Goal: Task Accomplishment & Management: Use online tool/utility

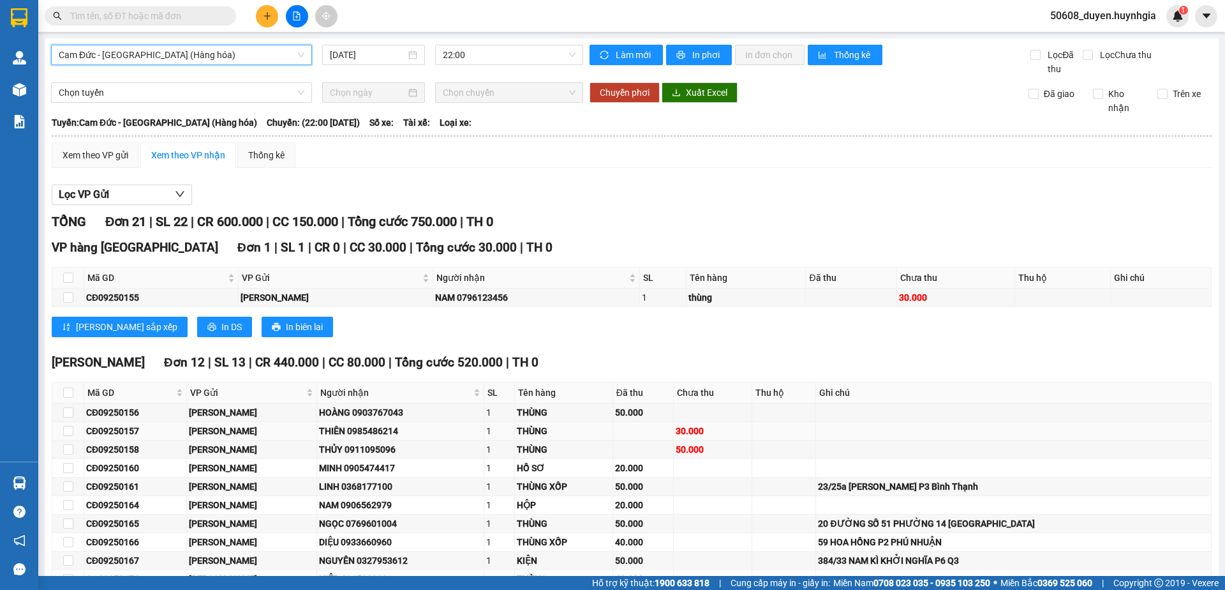
scroll to position [218, 0]
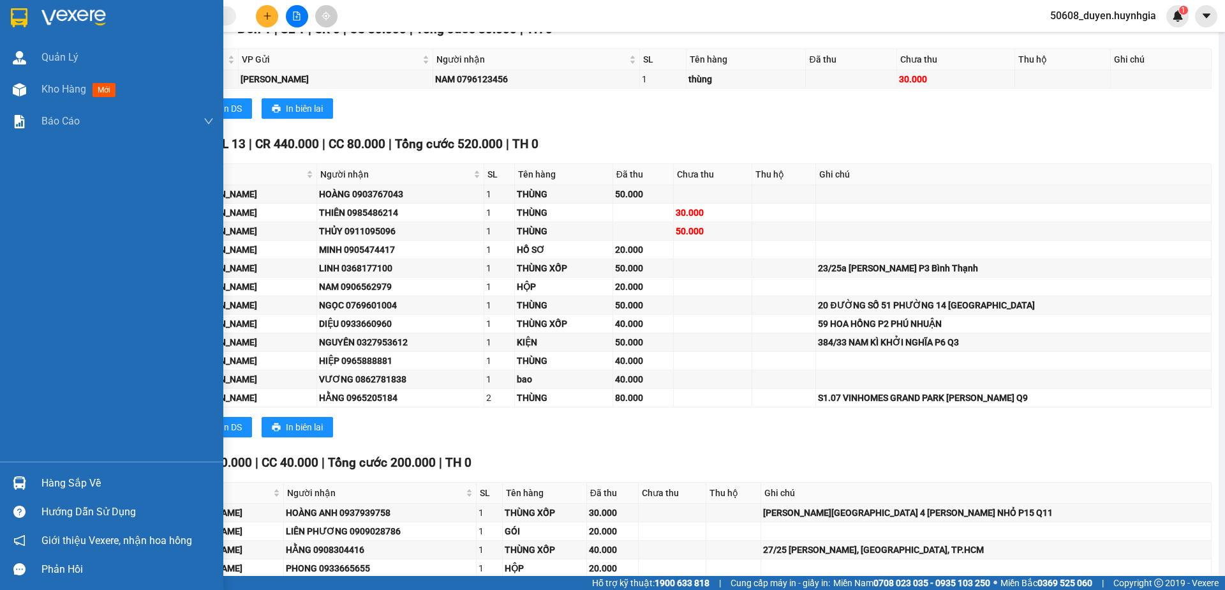
click at [20, 10] on img at bounding box center [19, 17] width 17 height 19
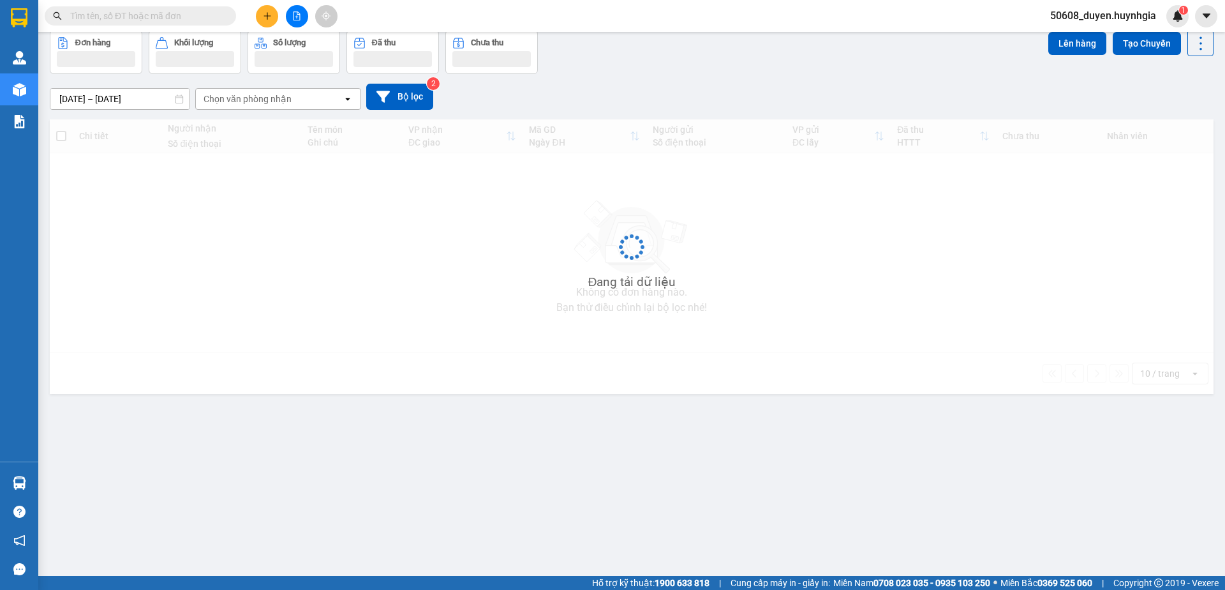
scroll to position [59, 0]
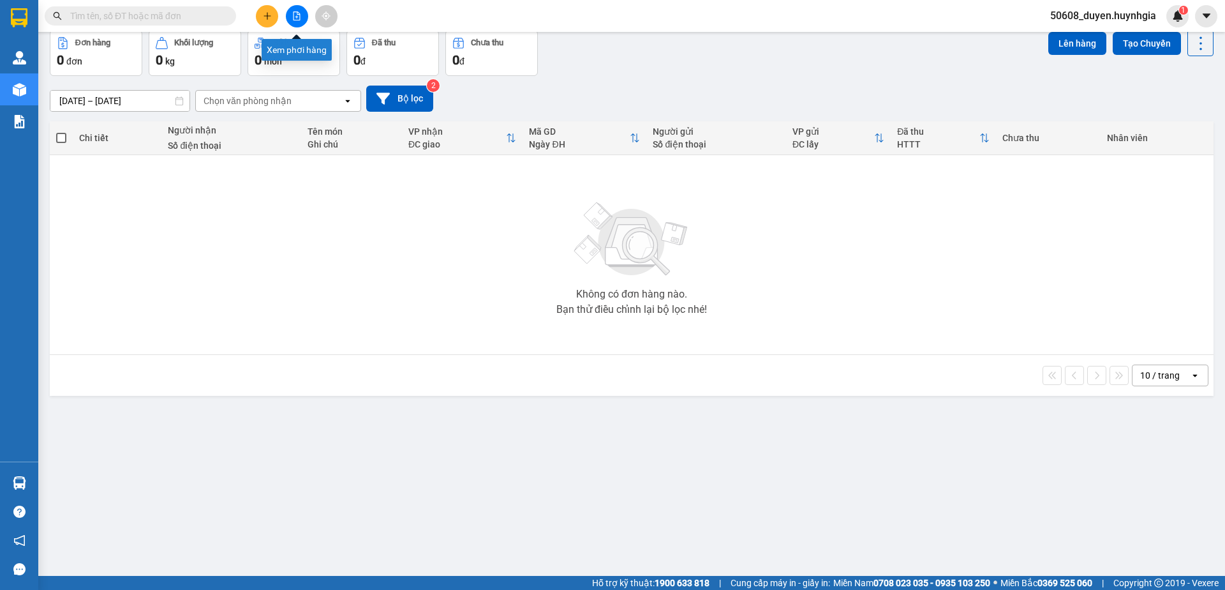
click at [299, 17] on icon "file-add" at bounding box center [296, 15] width 9 height 9
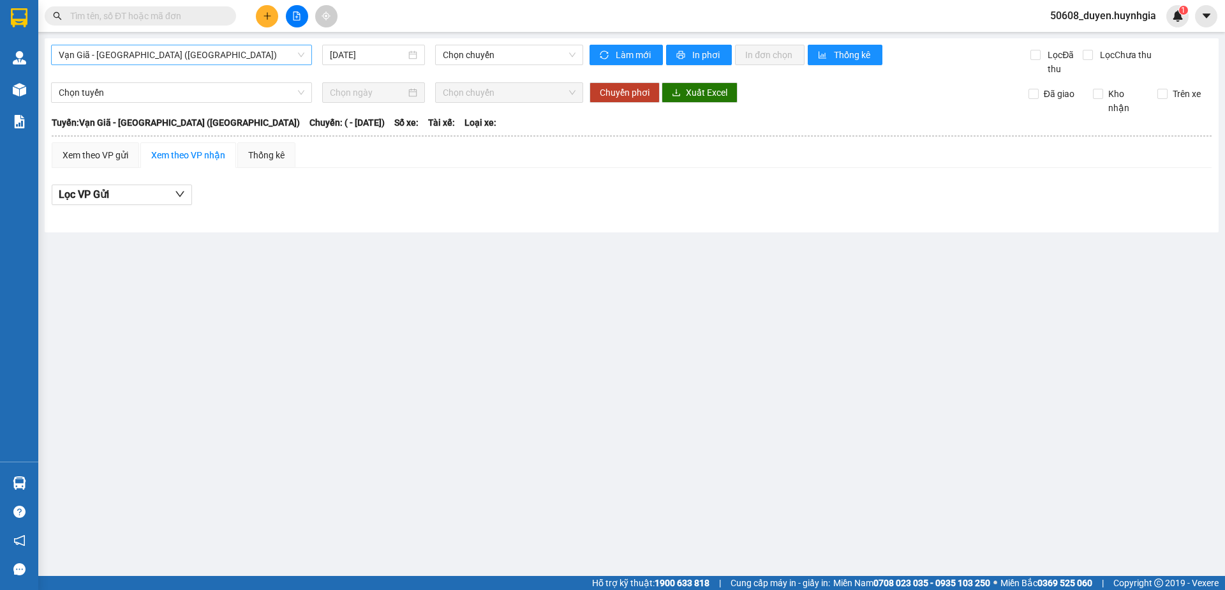
click at [198, 50] on span "Vạn Giã - [GEOGRAPHIC_DATA] ([GEOGRAPHIC_DATA])" at bounding box center [182, 54] width 246 height 19
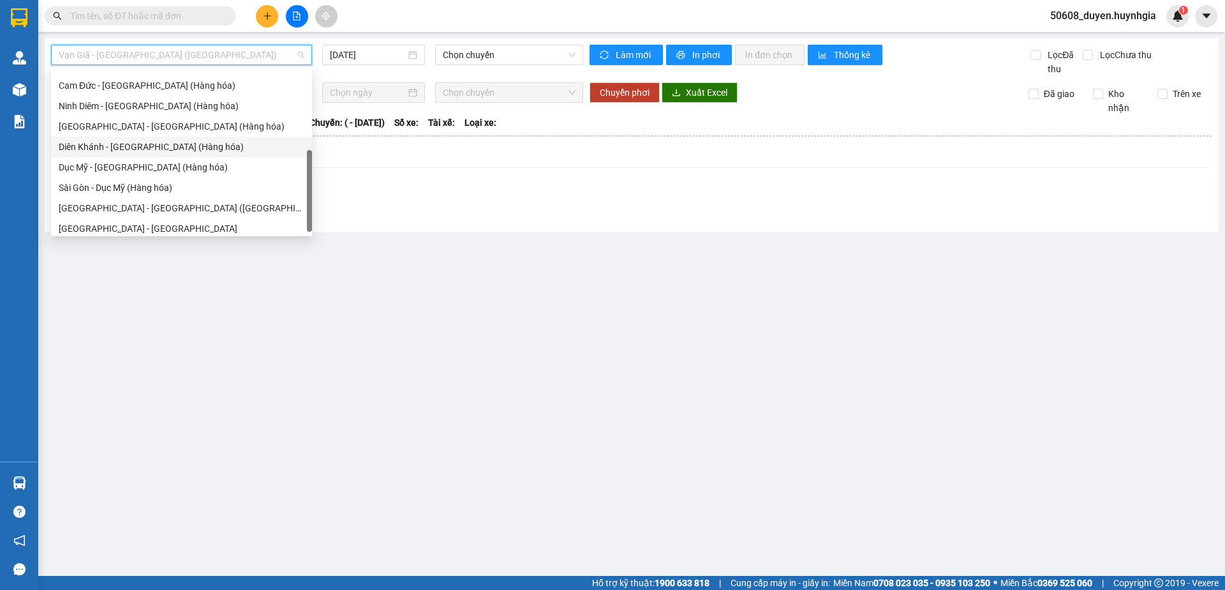
scroll to position [204, 0]
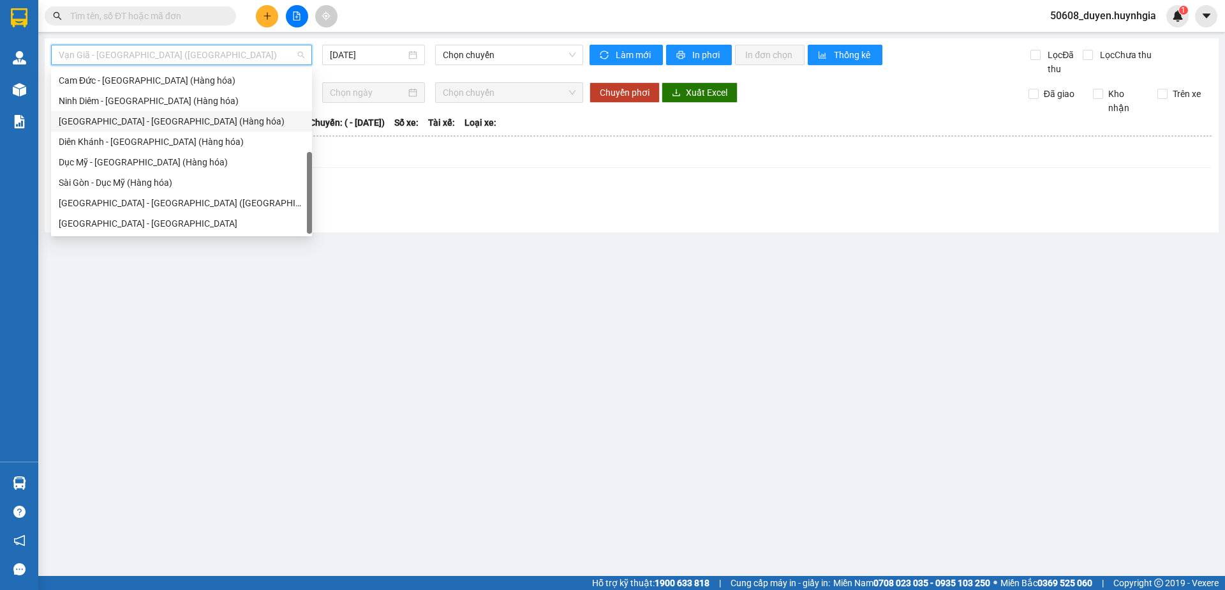
click at [120, 122] on div "[GEOGRAPHIC_DATA] - [GEOGRAPHIC_DATA] (Hàng hóa)" at bounding box center [182, 121] width 246 height 14
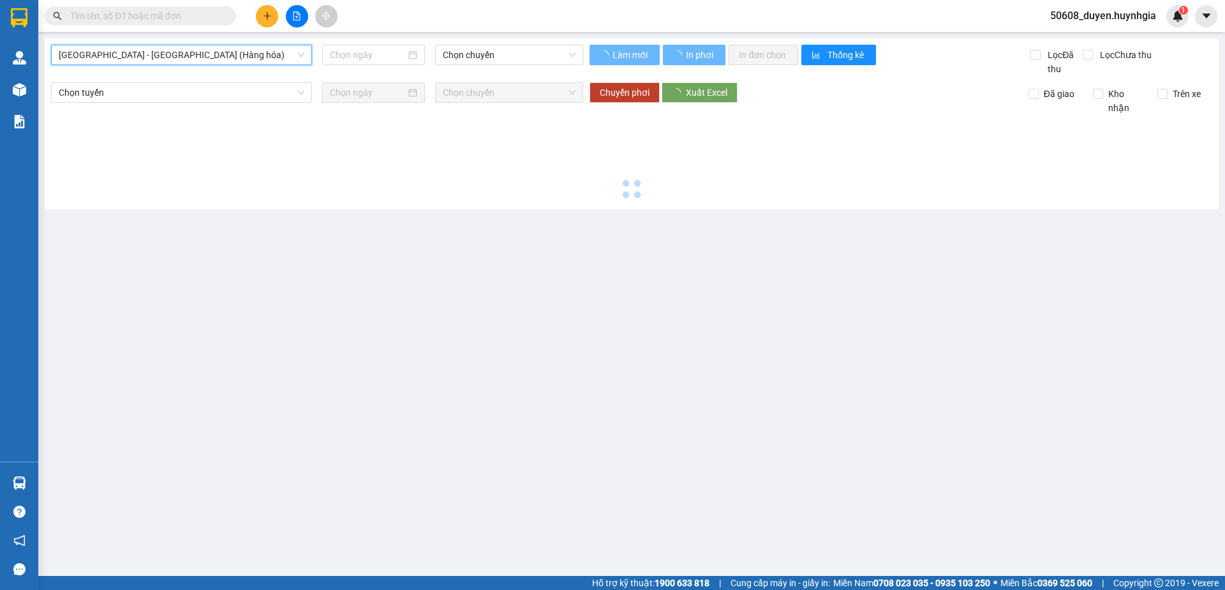
type input "[DATE]"
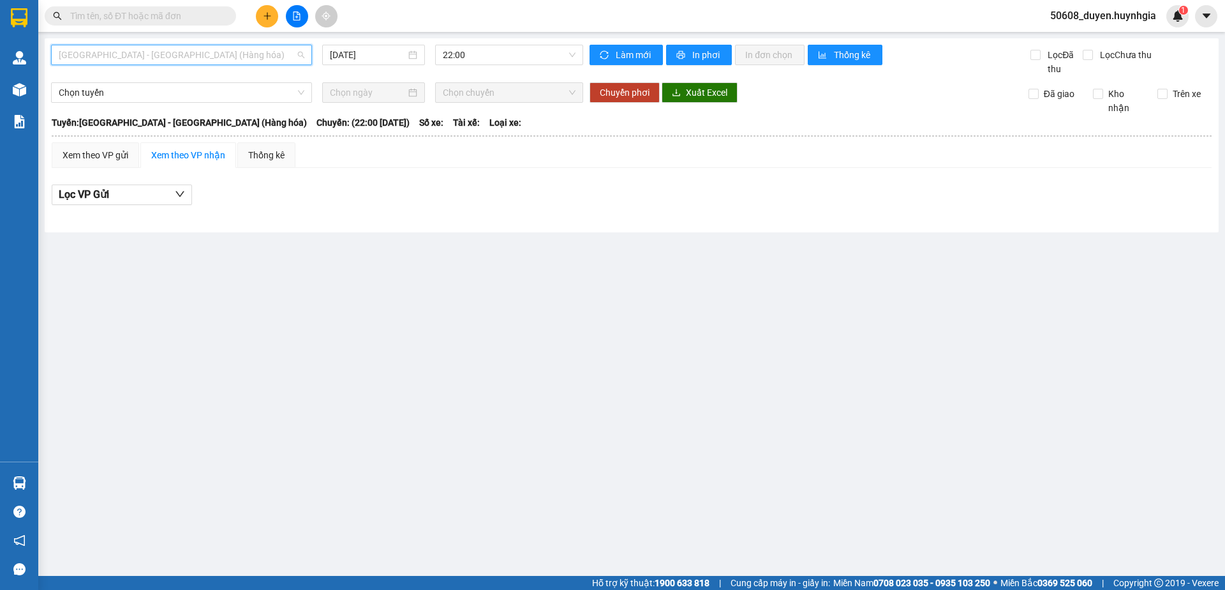
click at [166, 57] on span "[GEOGRAPHIC_DATA] - [GEOGRAPHIC_DATA] (Hàng hóa)" at bounding box center [182, 54] width 246 height 19
click at [629, 244] on main "[GEOGRAPHIC_DATA] - [GEOGRAPHIC_DATA] (Hàng hóa) [DATE] 22:00 Làm mới In phơi I…" at bounding box center [612, 288] width 1225 height 576
click at [195, 52] on span "[GEOGRAPHIC_DATA] - [GEOGRAPHIC_DATA] (Hàng hóa)" at bounding box center [182, 54] width 246 height 19
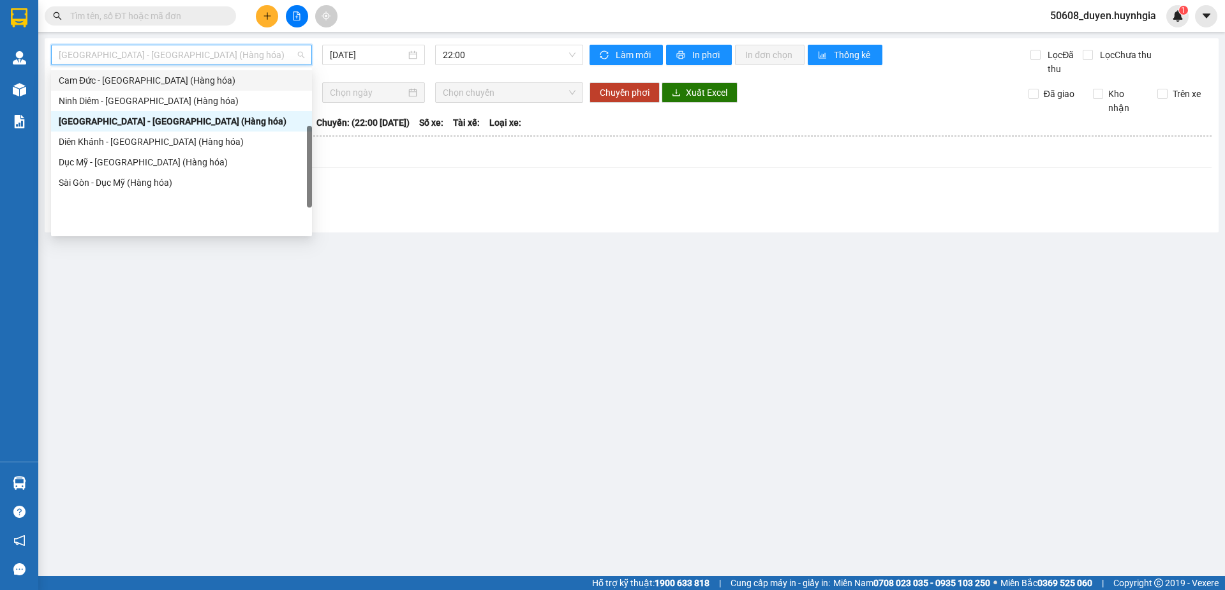
scroll to position [139, 0]
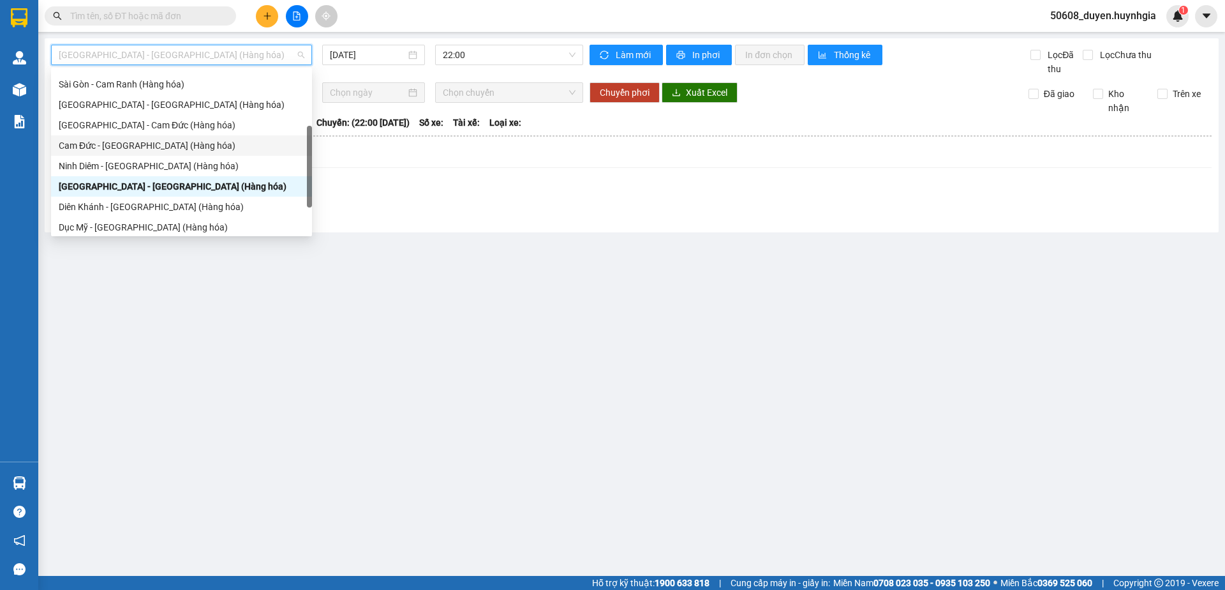
click at [142, 142] on div "Cam Đức - [GEOGRAPHIC_DATA] (Hàng hóa)" at bounding box center [182, 145] width 246 height 14
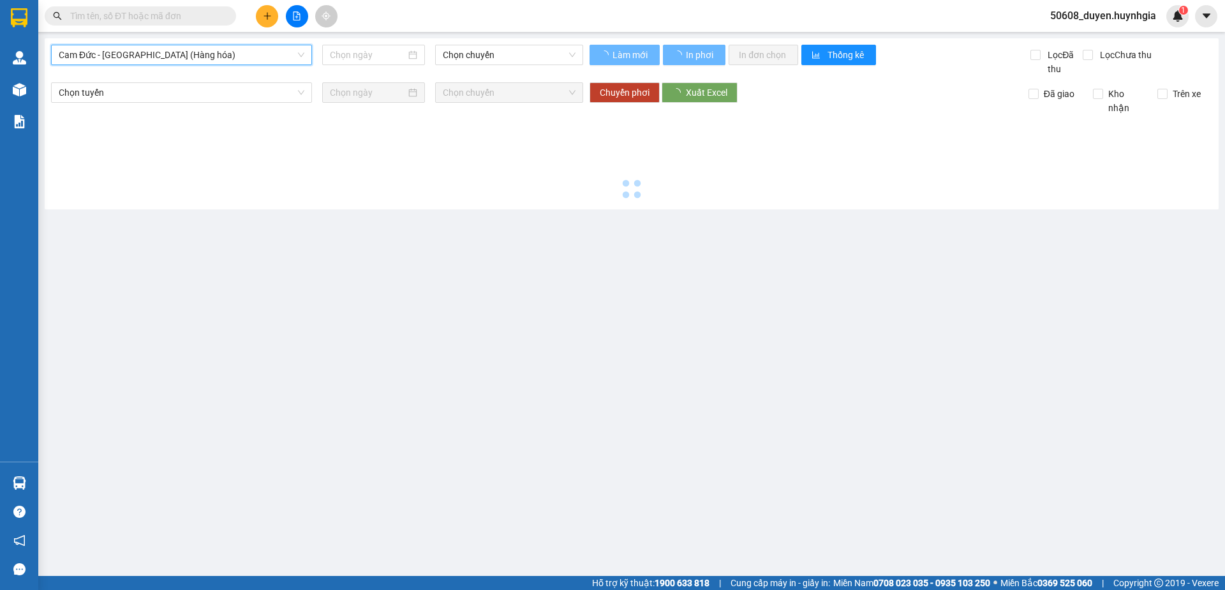
type input "[DATE]"
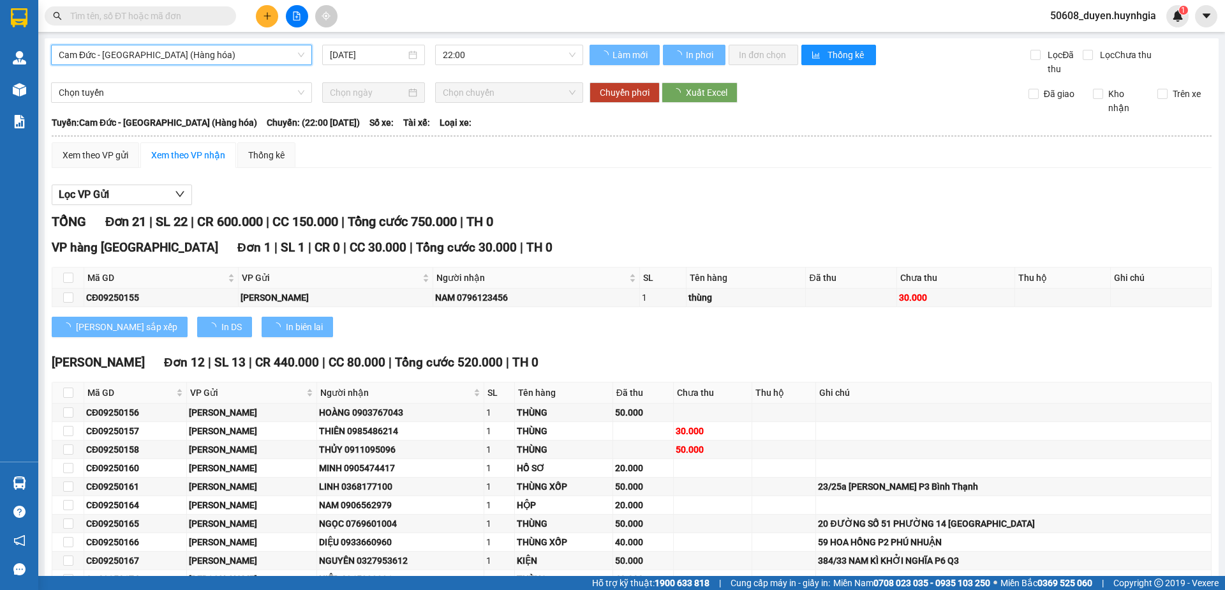
click at [273, 311] on div "VP hàng [GEOGRAPHIC_DATA] 1 | SL 1 | CR 0 | CC 30.000 | Tổng cước 30.000 | TH 0…" at bounding box center [632, 292] width 1160 height 108
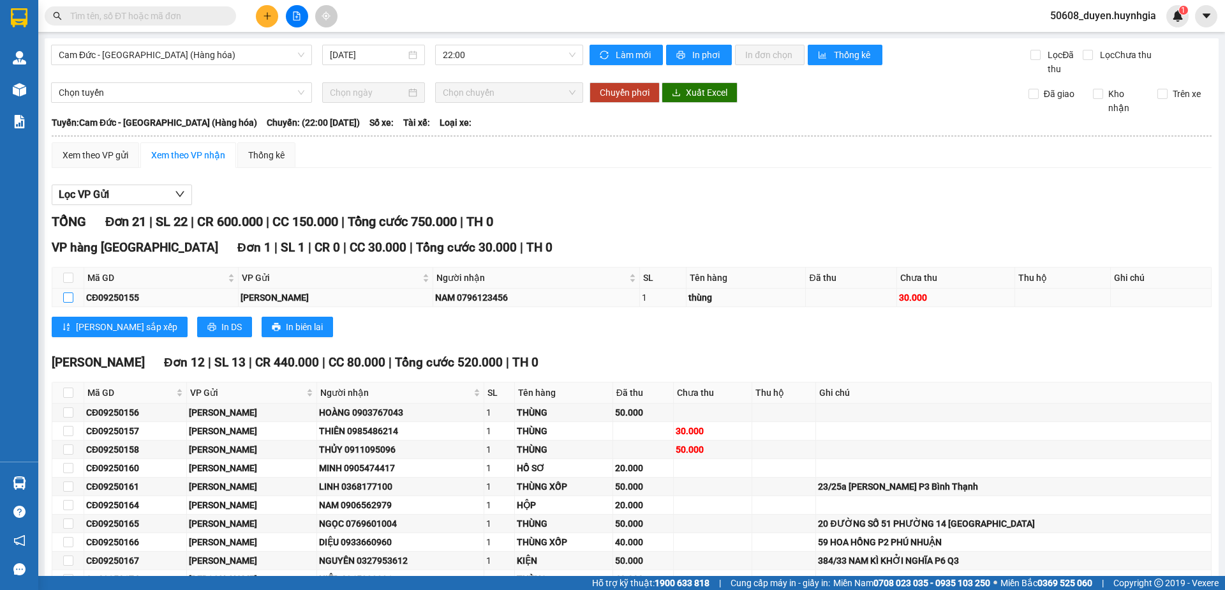
click at [71, 295] on input "checkbox" at bounding box center [68, 297] width 10 height 10
checkbox input "true"
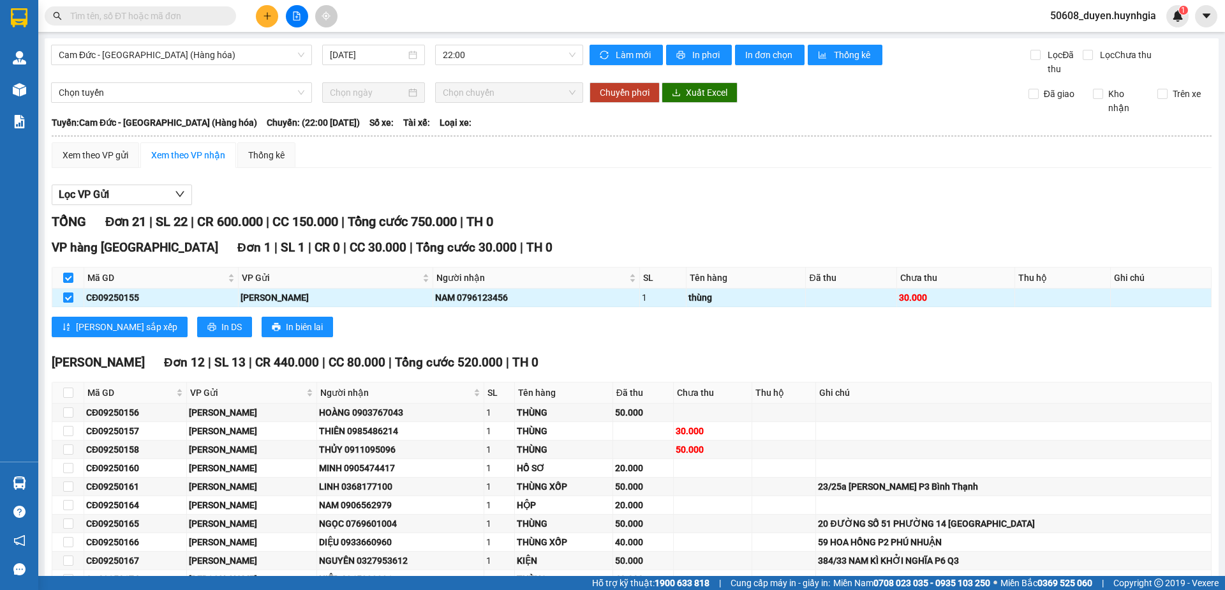
click at [69, 295] on input "checkbox" at bounding box center [68, 297] width 10 height 10
checkbox input "false"
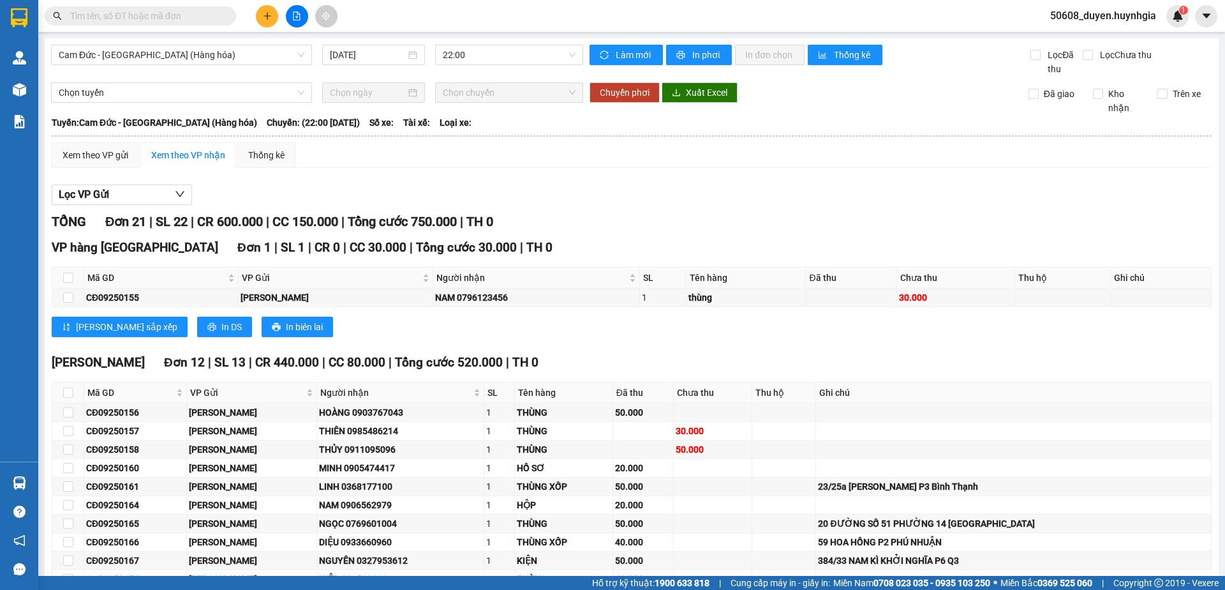
click at [193, 160] on div "Xem theo VP nhận" at bounding box center [188, 155] width 74 height 14
click at [106, 160] on div "Xem theo VP gửi" at bounding box center [96, 155] width 66 height 14
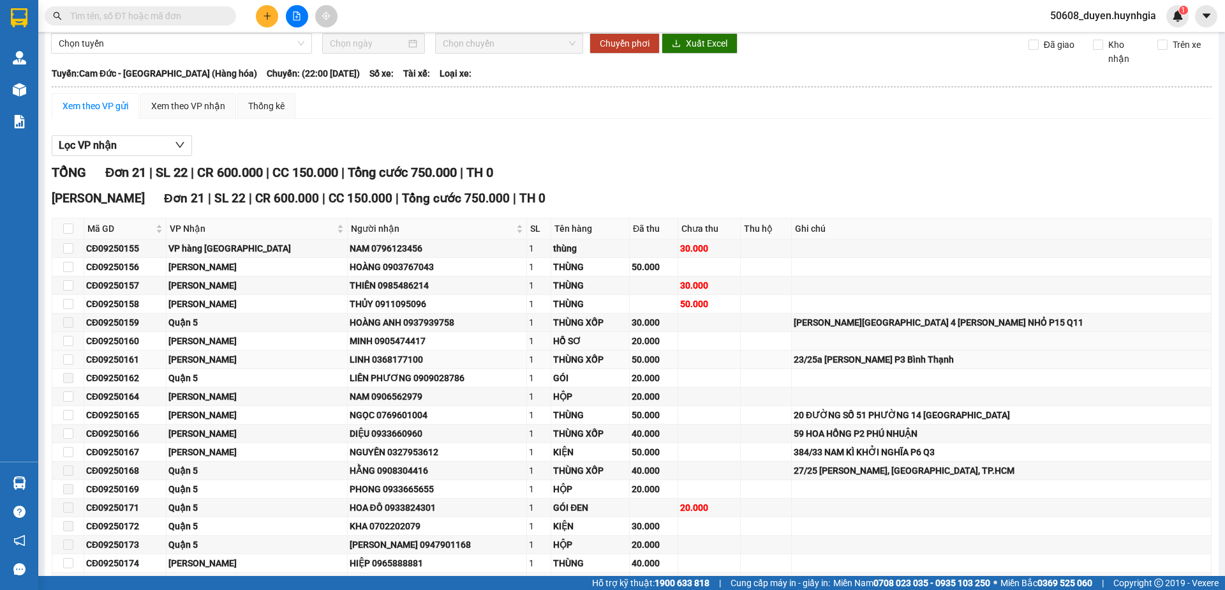
scroll to position [73, 0]
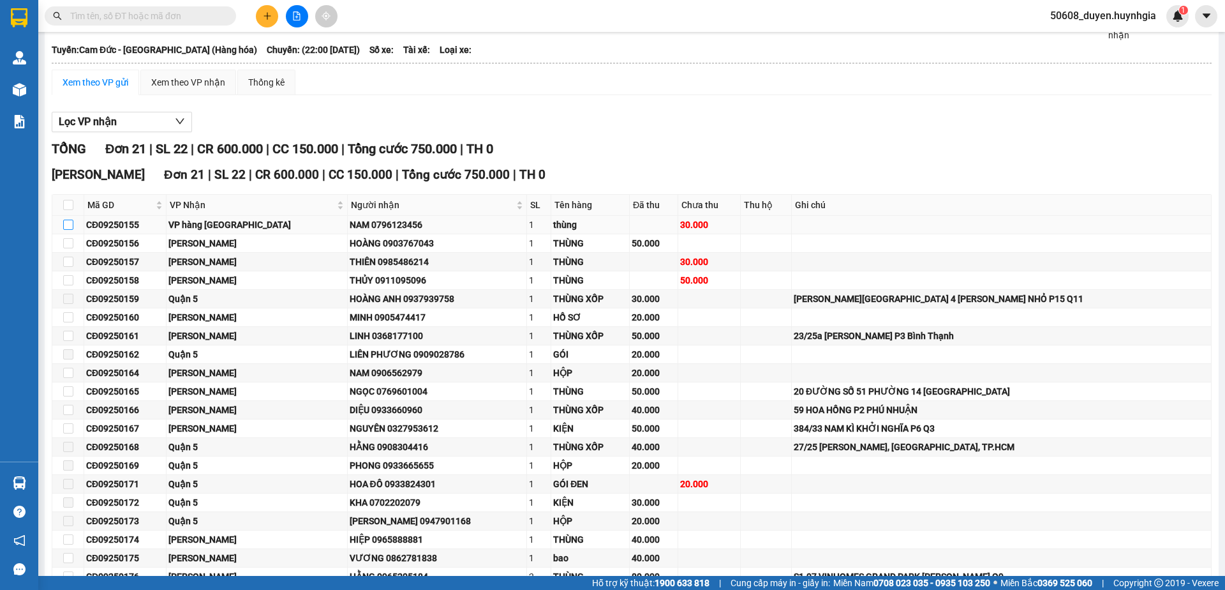
click at [65, 228] on input "checkbox" at bounding box center [68, 224] width 10 height 10
checkbox input "true"
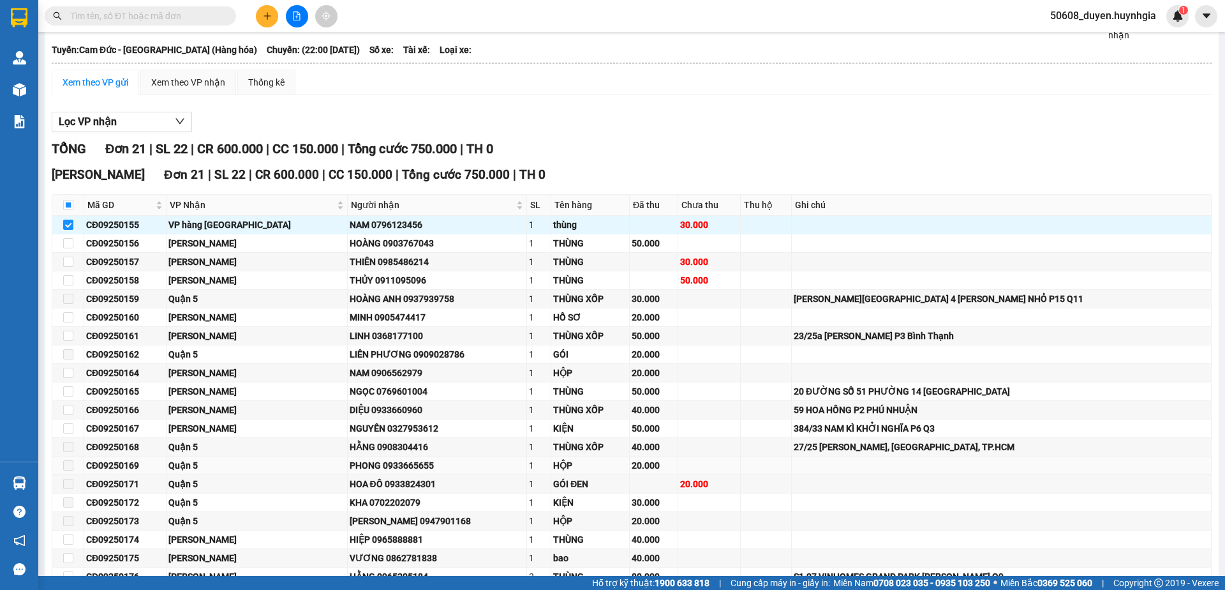
click at [787, 474] on td at bounding box center [766, 465] width 51 height 19
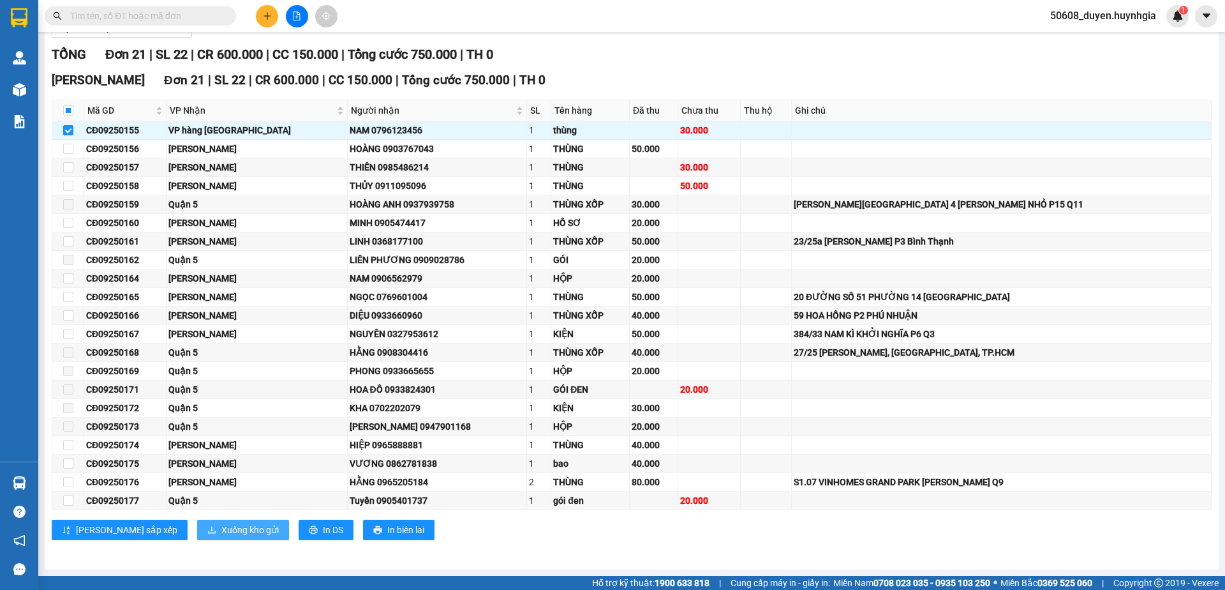
click at [221, 532] on span "Xuống kho gửi" at bounding box center [249, 530] width 57 height 14
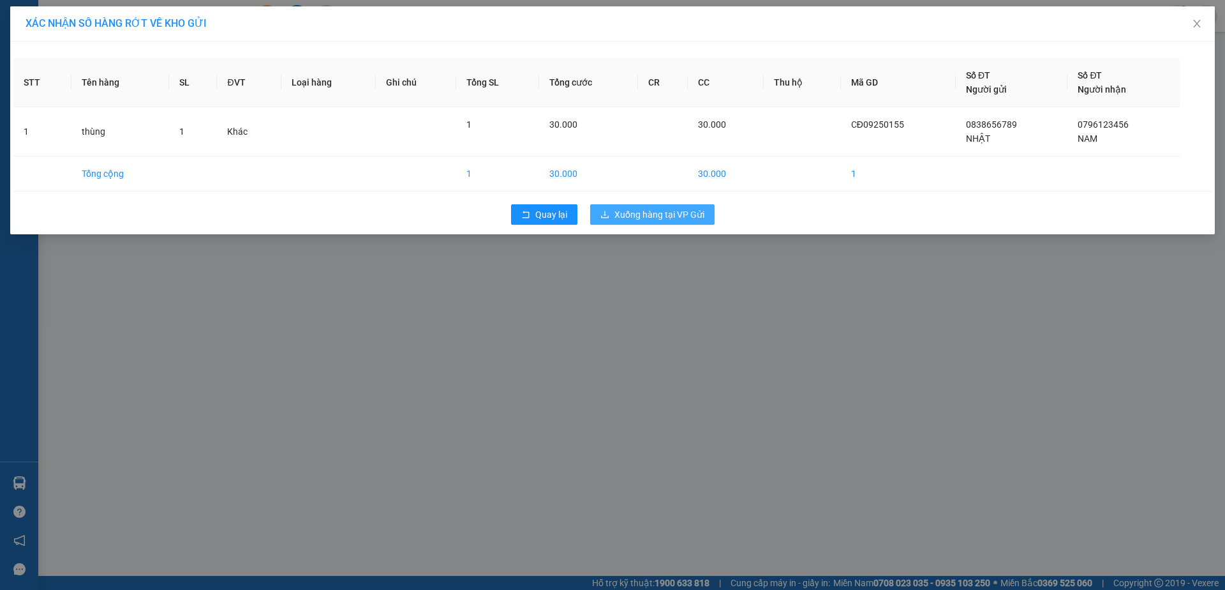
click at [637, 212] on span "Xuống hàng tại VP Gửi" at bounding box center [659, 214] width 90 height 14
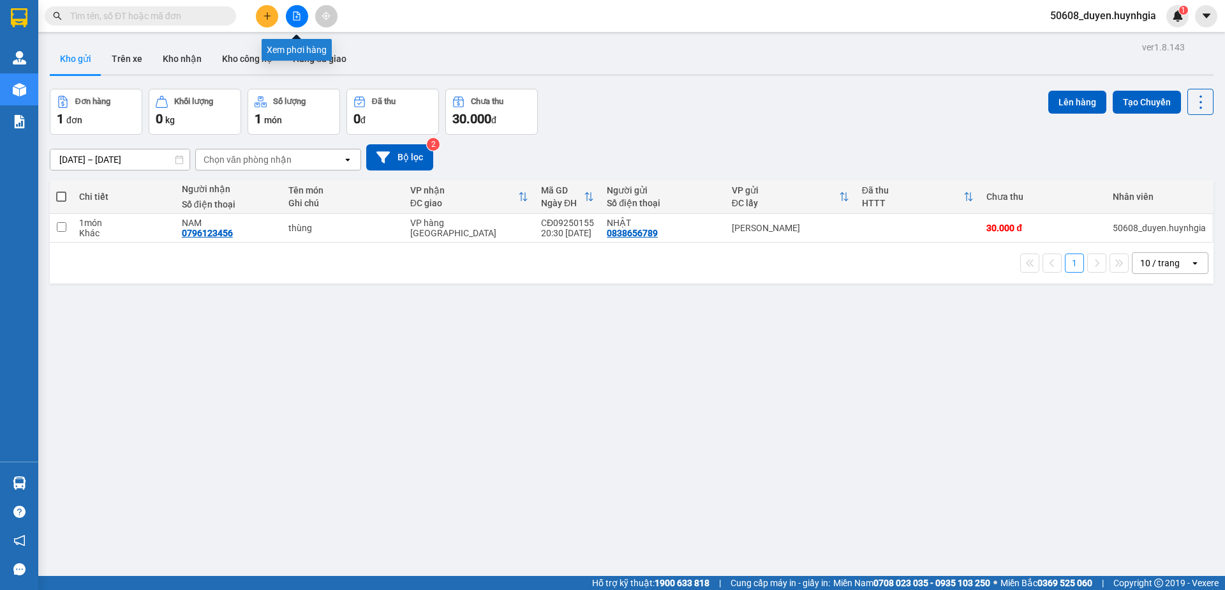
click at [306, 13] on button at bounding box center [297, 16] width 22 height 22
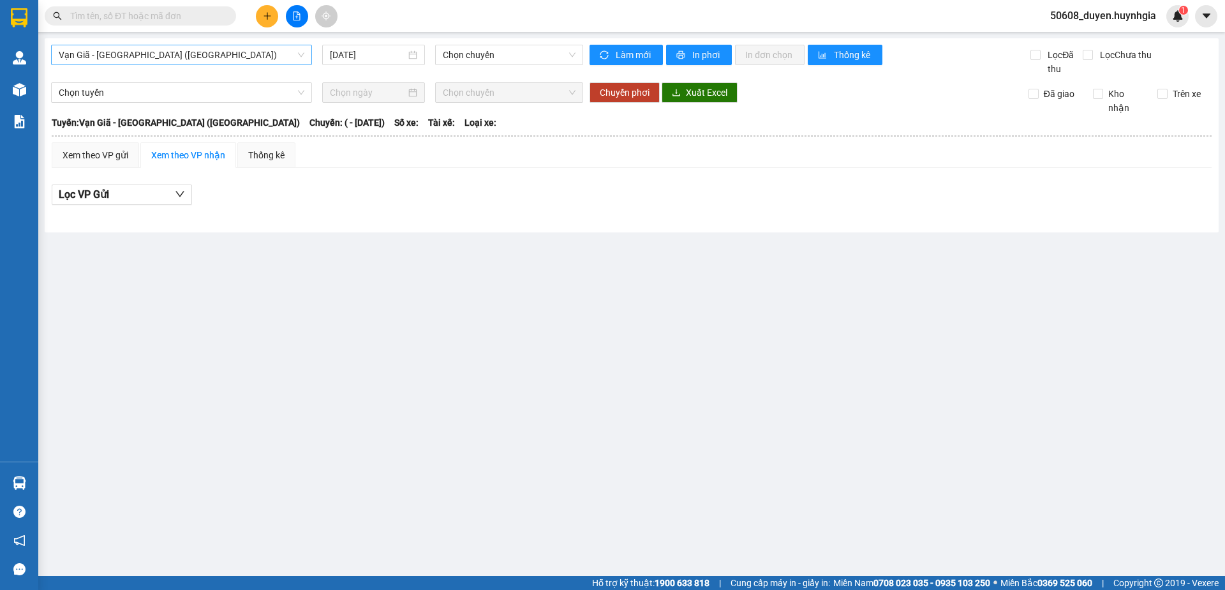
click at [247, 61] on span "Vạn Giã - [GEOGRAPHIC_DATA] ([GEOGRAPHIC_DATA])" at bounding box center [182, 54] width 246 height 19
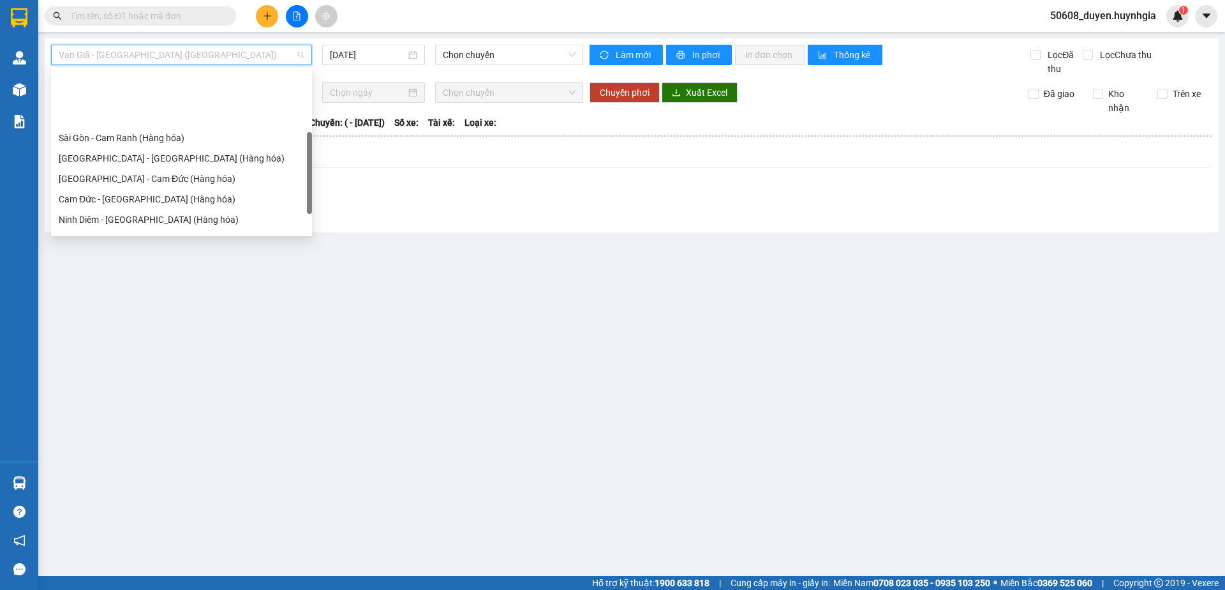
scroll to position [151, 0]
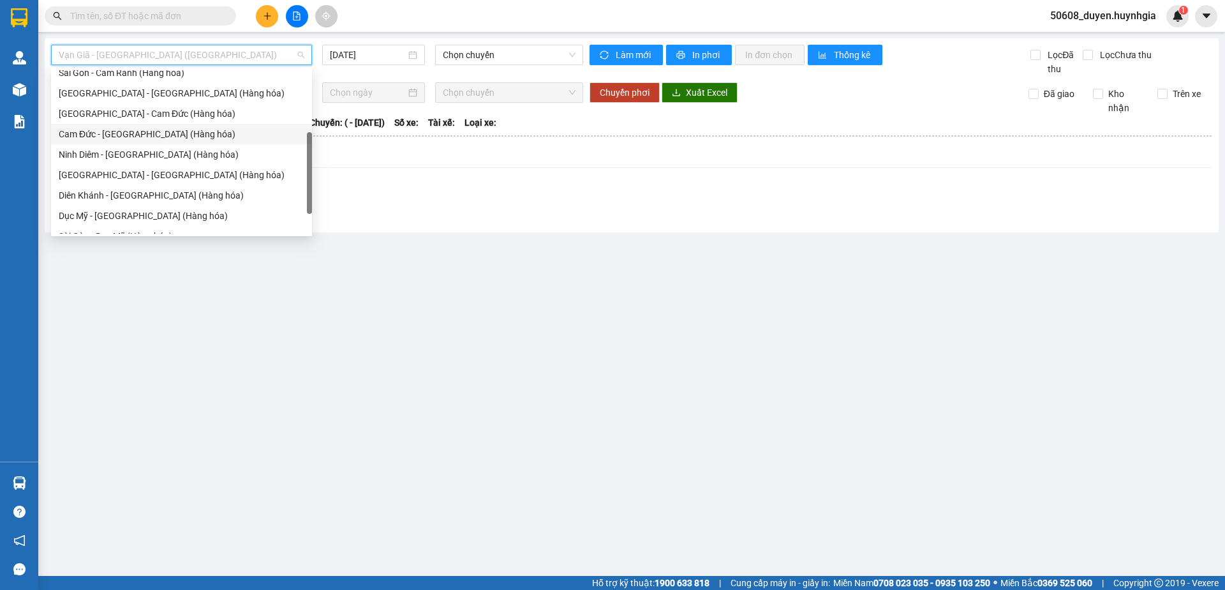
click at [163, 137] on div "Cam Đức - [GEOGRAPHIC_DATA] (Hàng hóa)" at bounding box center [182, 134] width 246 height 14
type input "[DATE]"
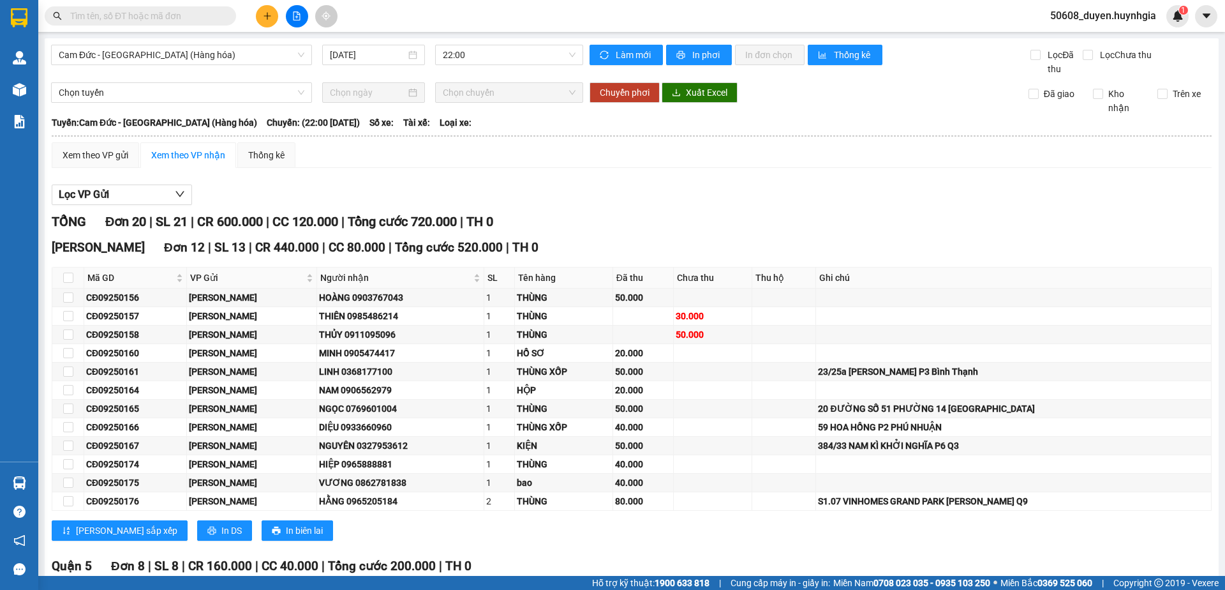
click at [613, 212] on div "TỔNG Đơn 20 | SL 21 | CR 600.000 | CC 120.000 | Tổng cước 720.000 | TH 0" at bounding box center [632, 222] width 1160 height 20
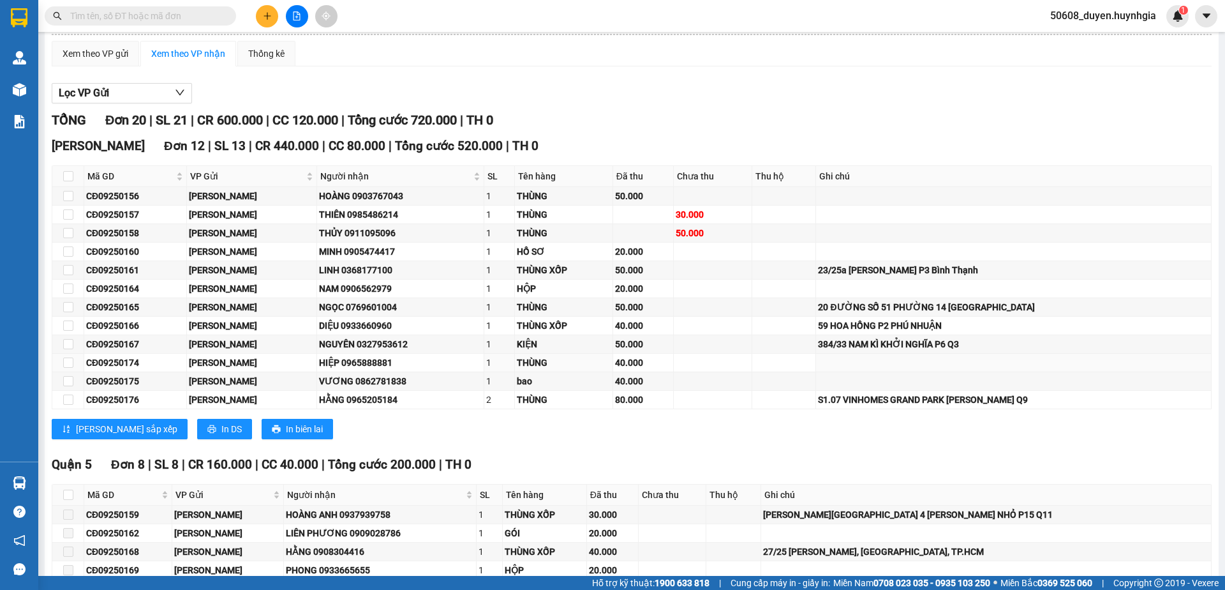
scroll to position [100, 0]
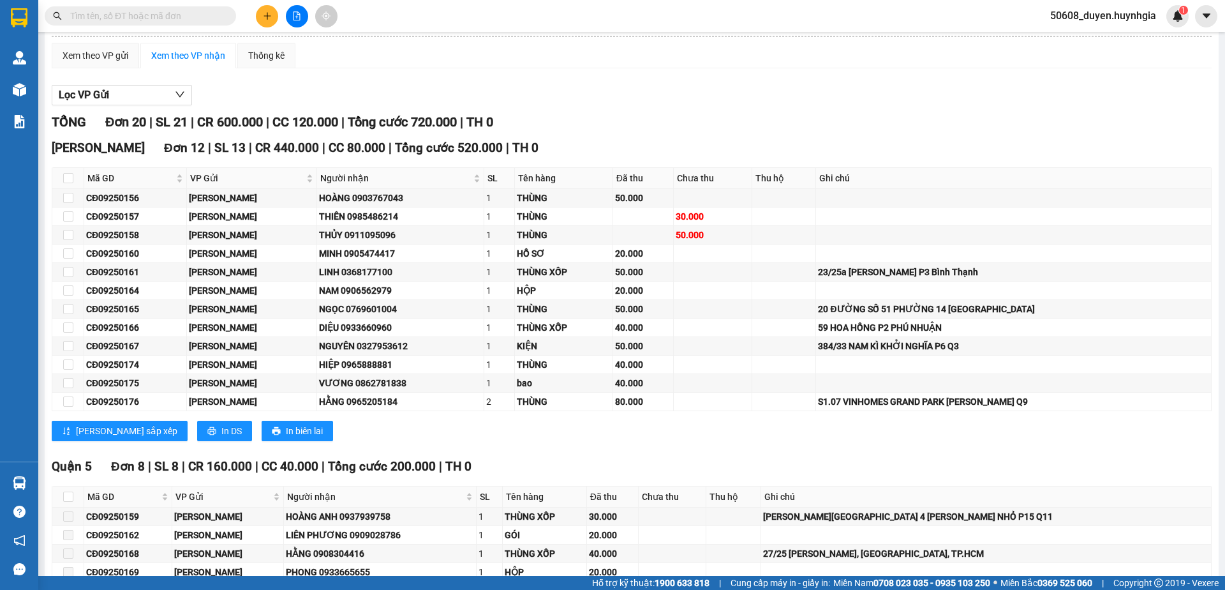
click at [300, 418] on div "Phạm [GEOGRAPHIC_DATA] 12 | SL 13 | CR 440.000 | CC 80.000 | Tổng cước 520.000 …" at bounding box center [632, 294] width 1160 height 312
click at [339, 434] on div "[PERSON_NAME] sắp xếp In DS In biên lai" at bounding box center [632, 430] width 1160 height 20
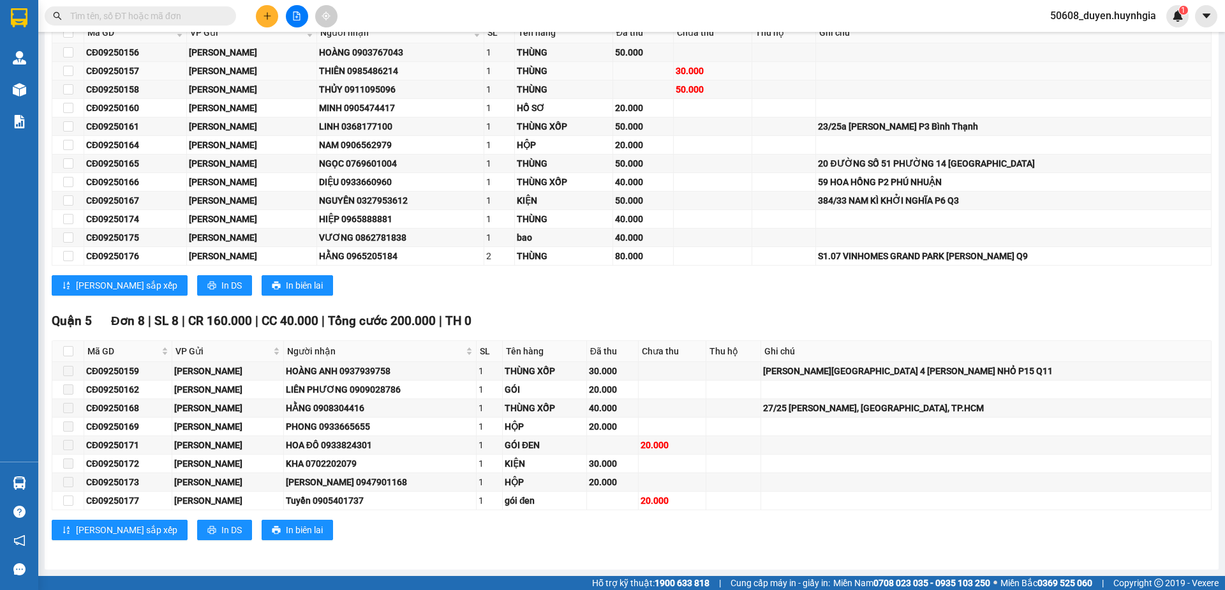
scroll to position [0, 0]
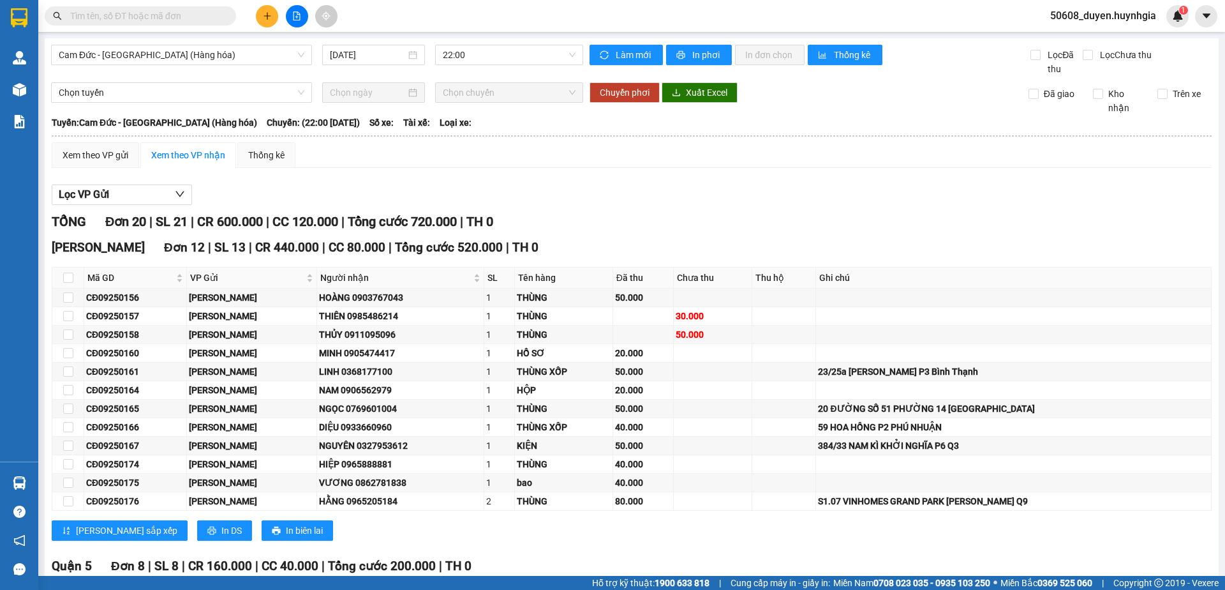
click at [678, 104] on div "Chọn tuyến Chọn chuyến Chuyển phơi Xuất Excel Đã giao Kho nhận Trên xe" at bounding box center [631, 98] width 1161 height 33
click at [686, 93] on span "Xuất Excel" at bounding box center [706, 93] width 41 height 14
click at [487, 151] on div "Xem theo VP gửi Xem theo VP nhận Thống kê" at bounding box center [632, 155] width 1160 height 26
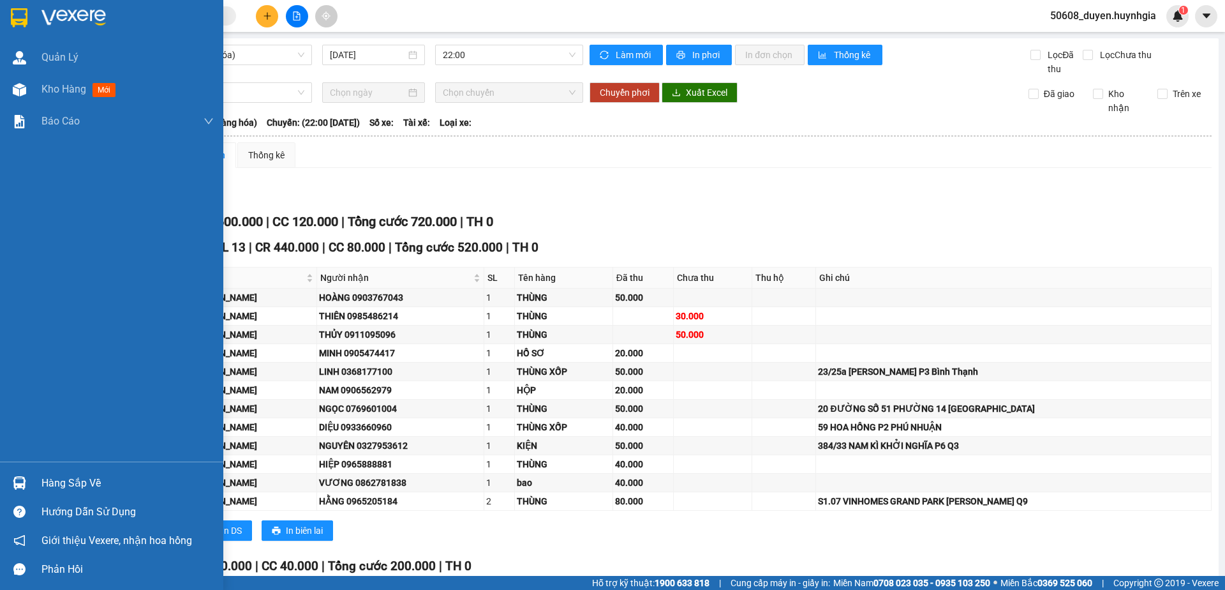
click at [17, 21] on img at bounding box center [19, 17] width 17 height 19
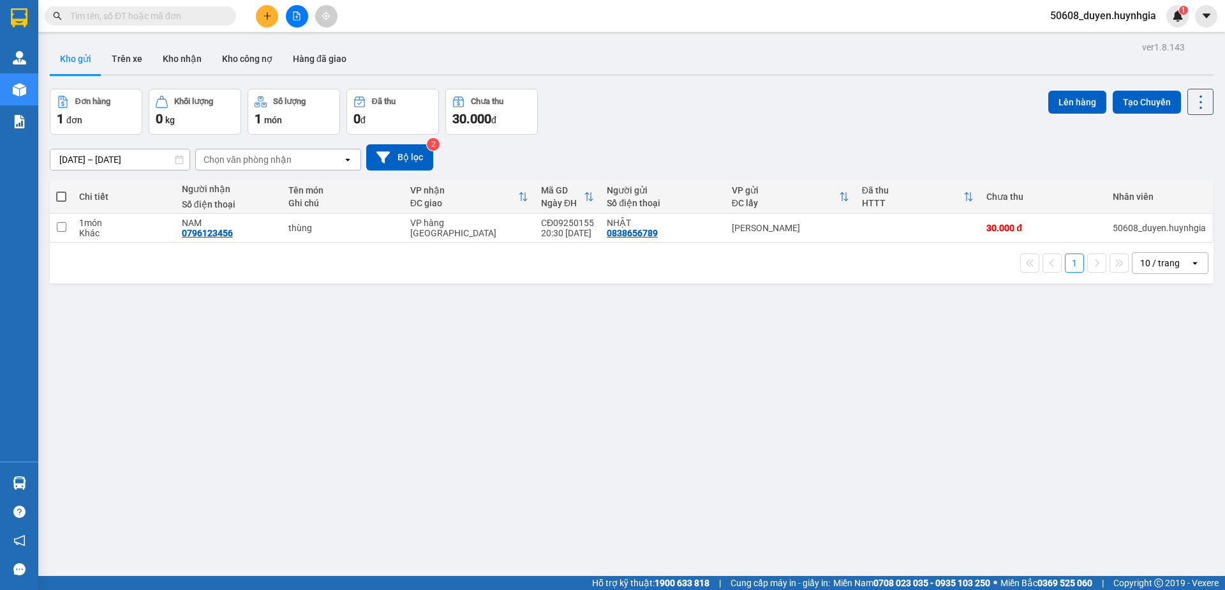
click at [104, 118] on div "1 đơn" at bounding box center [96, 119] width 78 height 18
click at [296, 14] on icon "file-add" at bounding box center [296, 15] width 9 height 9
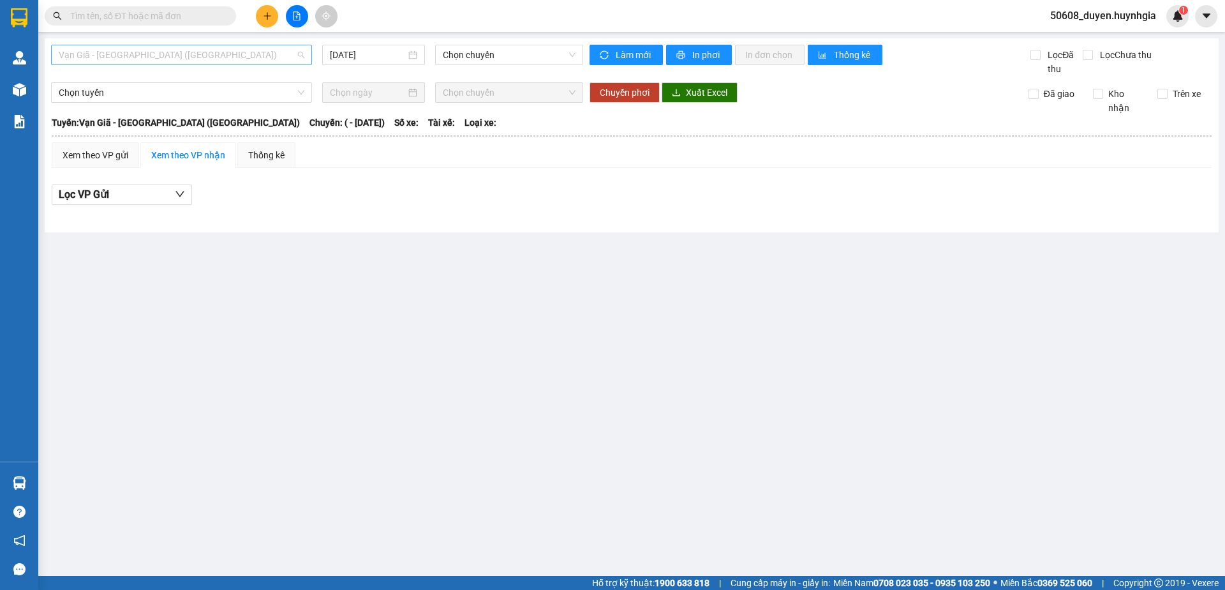
click at [145, 55] on span "Vạn Giã - [GEOGRAPHIC_DATA] ([GEOGRAPHIC_DATA])" at bounding box center [182, 54] width 246 height 19
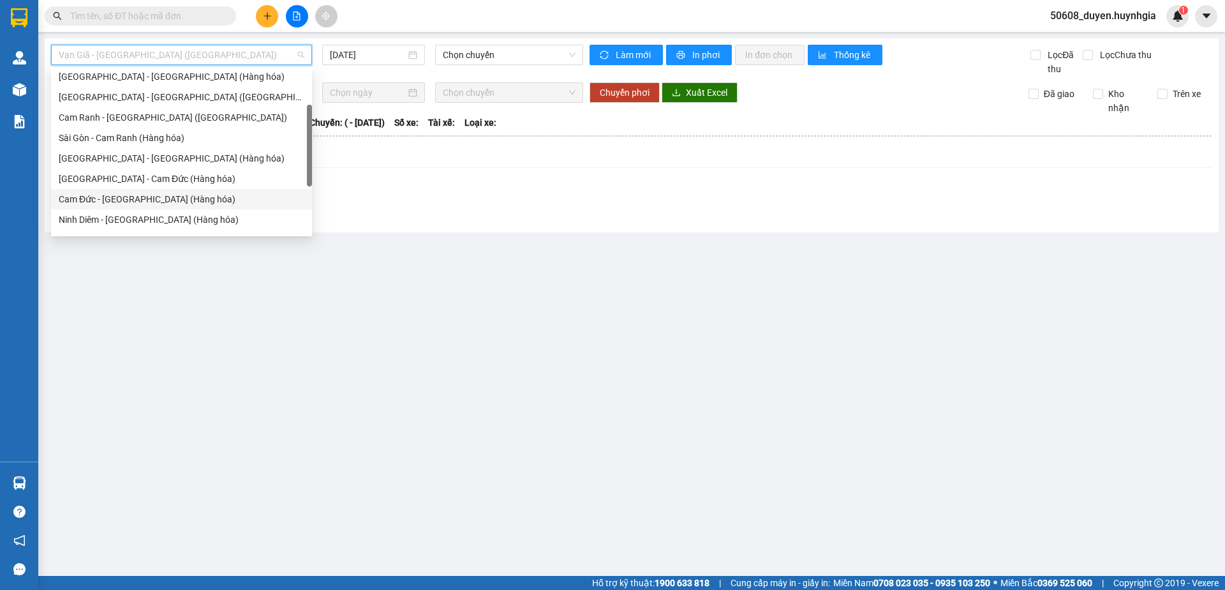
click at [119, 198] on div "Cam Đức - [GEOGRAPHIC_DATA] (Hàng hóa)" at bounding box center [182, 199] width 246 height 14
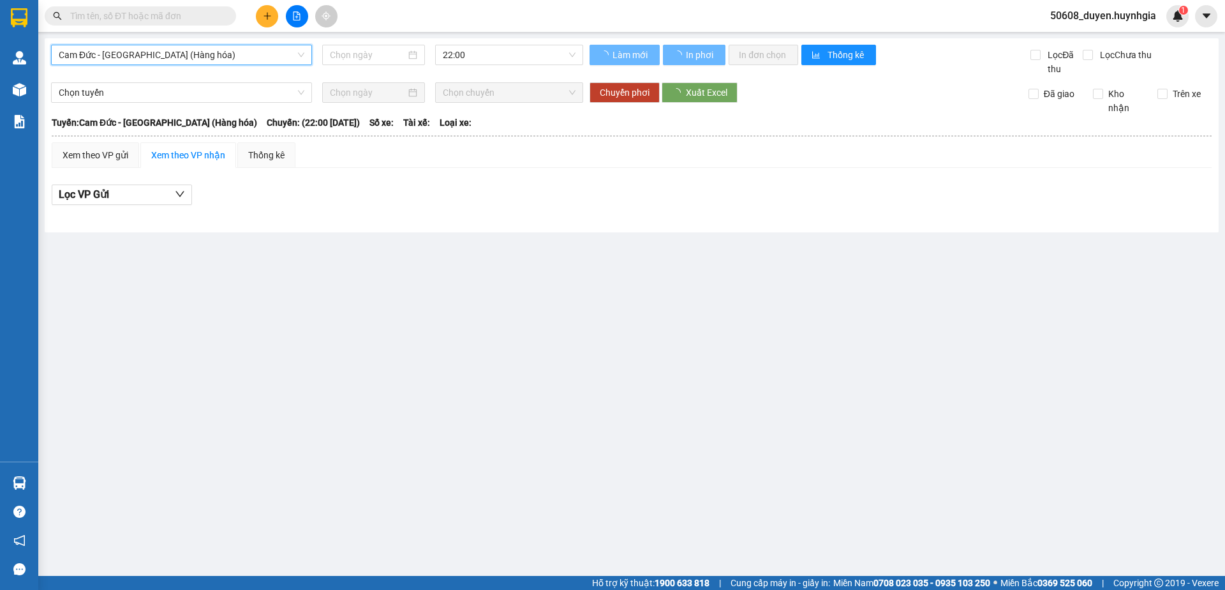
type input "[DATE]"
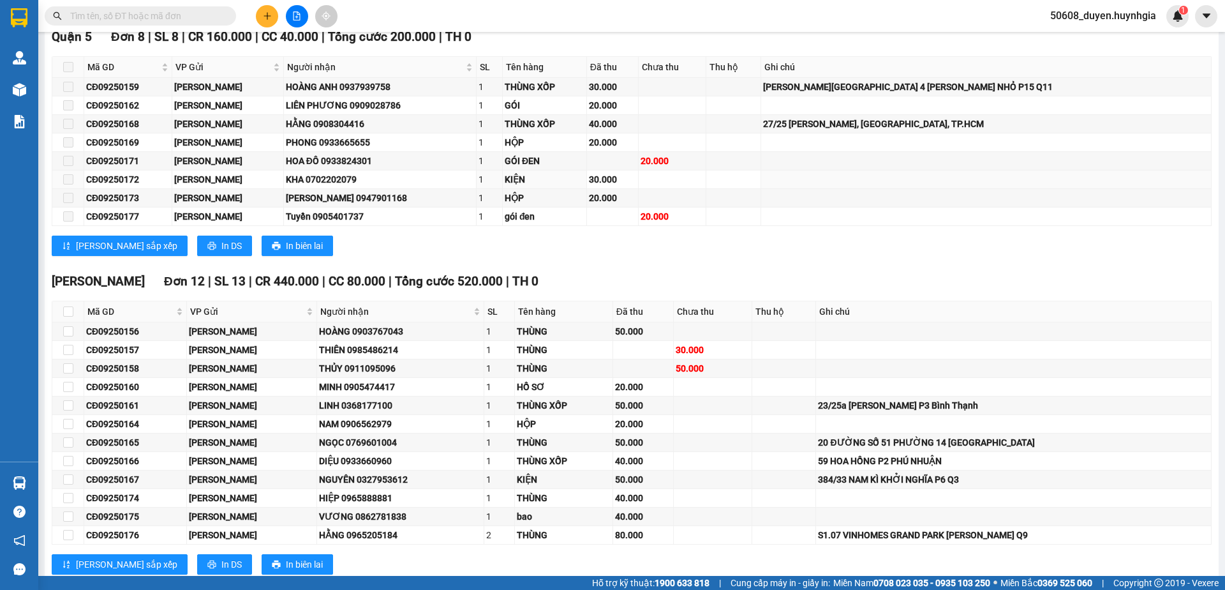
scroll to position [245, 0]
